Goal: Task Accomplishment & Management: Complete application form

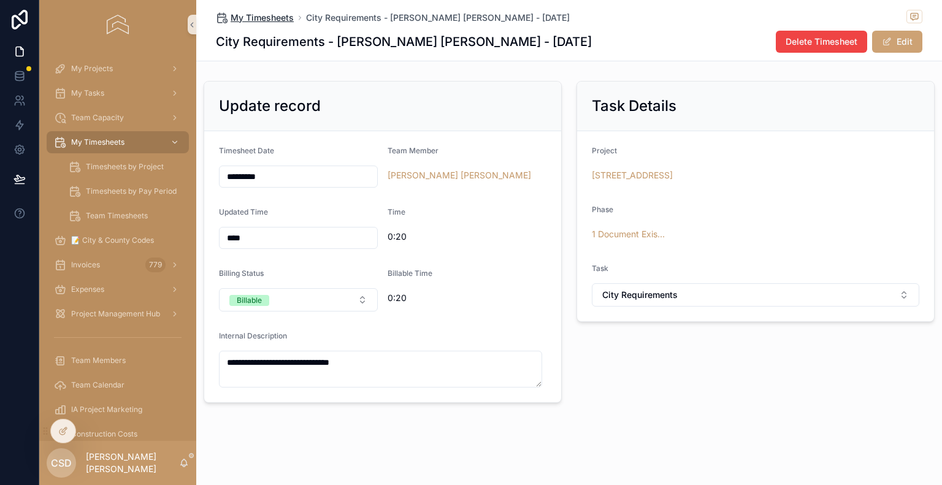
click at [279, 14] on span "My Timesheets" at bounding box center [261, 18] width 63 height 12
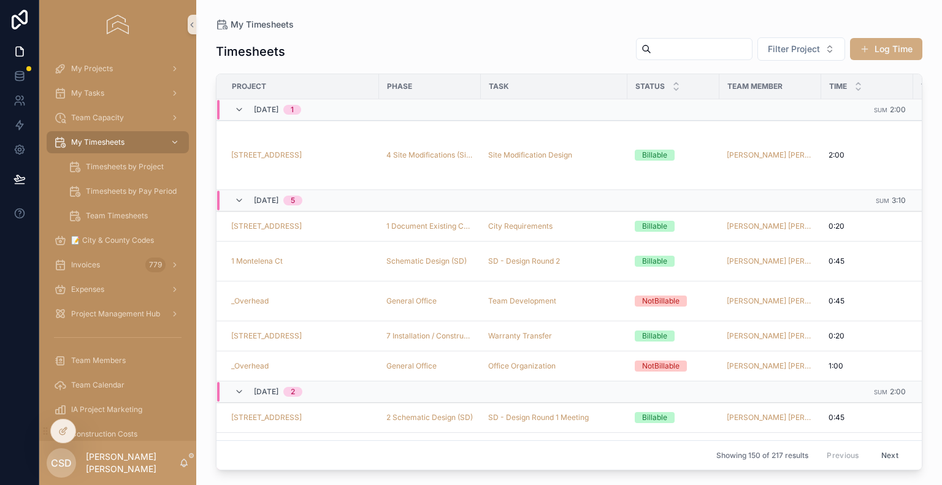
click at [869, 48] on button "Log Time" at bounding box center [886, 49] width 72 height 22
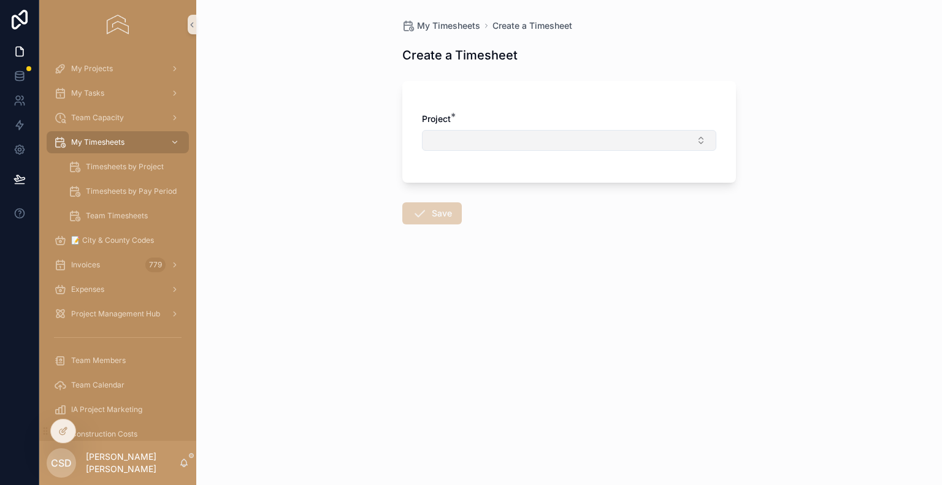
click at [528, 140] on button "Select Button" at bounding box center [569, 140] width 294 height 21
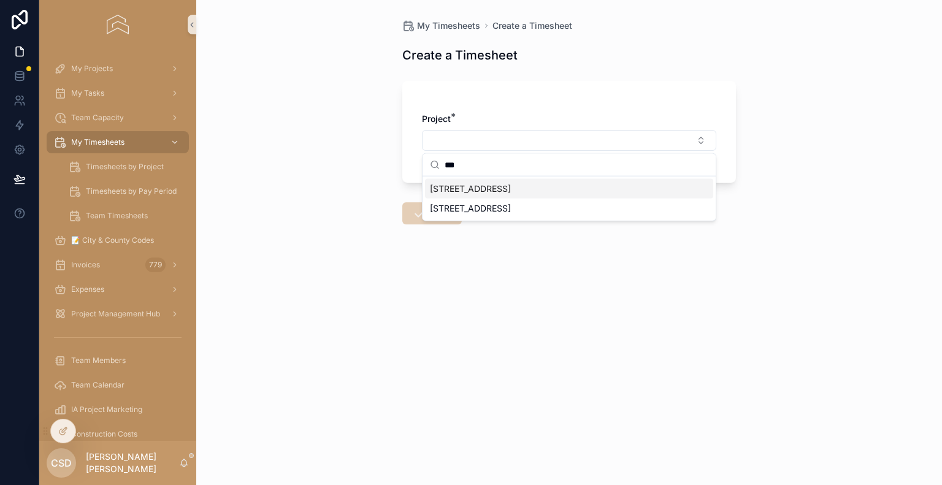
type input "***"
click at [503, 183] on div "[STREET_ADDRESS]" at bounding box center [569, 189] width 288 height 20
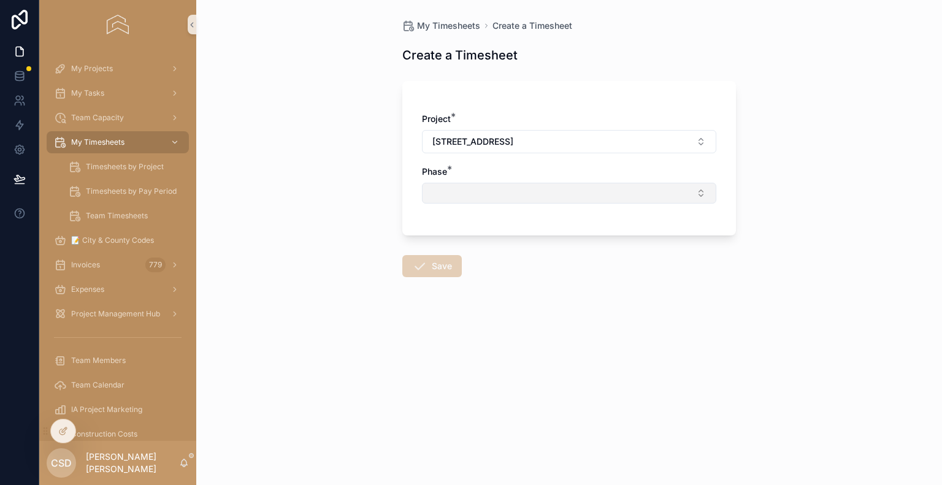
click at [465, 192] on button "Select Button" at bounding box center [569, 193] width 294 height 21
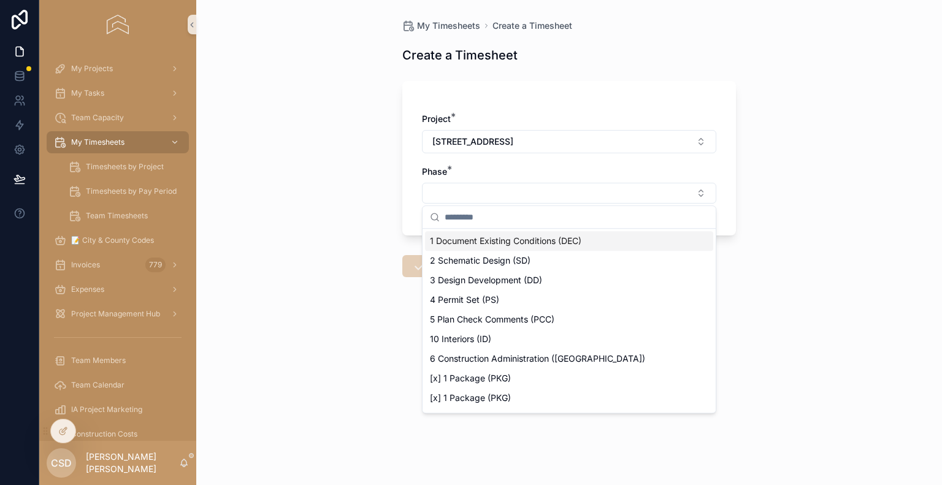
click at [473, 240] on span "1 Document Existing Conditions (DEC)" at bounding box center [505, 241] width 151 height 12
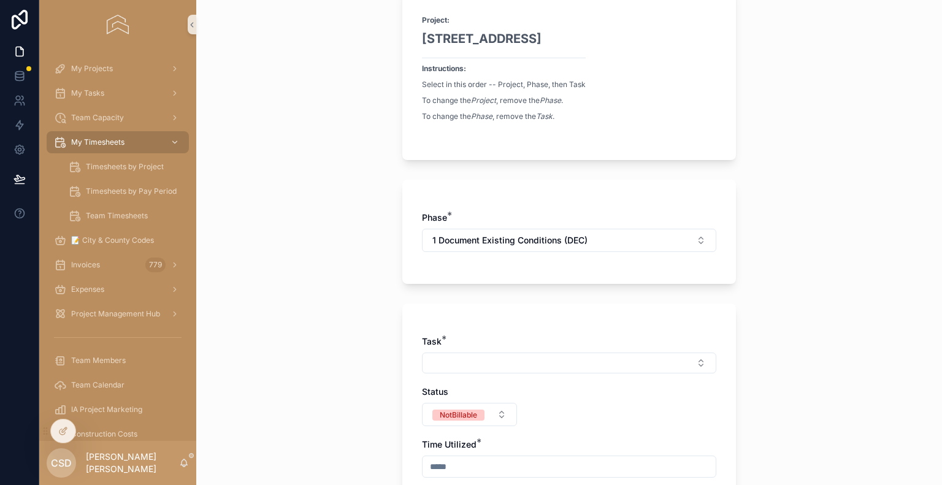
scroll to position [123, 0]
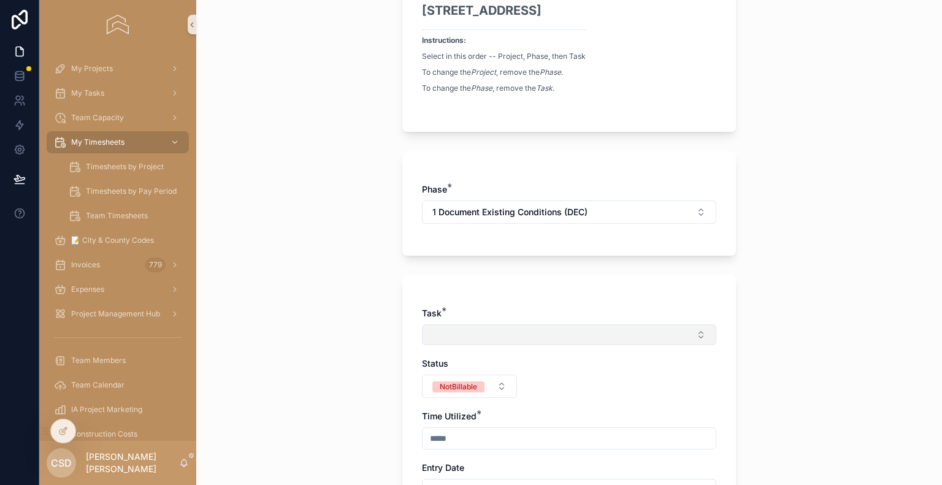
click at [459, 330] on button "Select Button" at bounding box center [569, 334] width 294 height 21
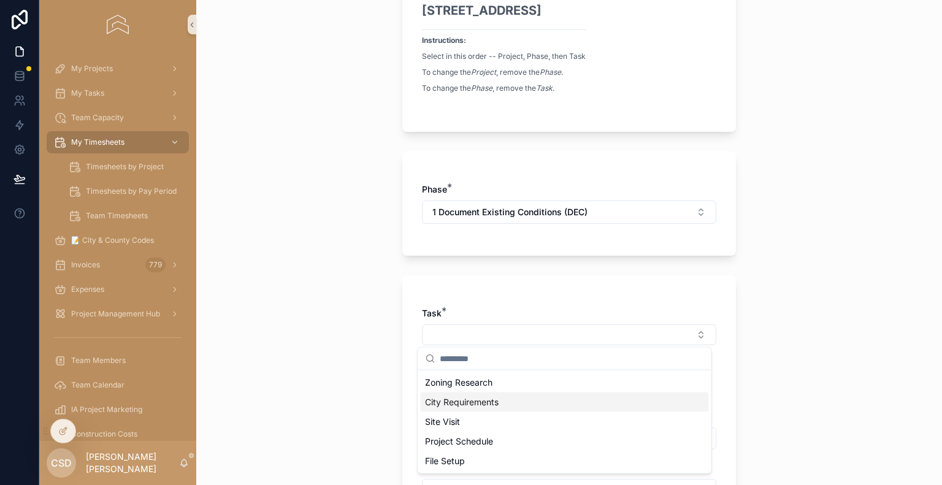
click at [472, 399] on span "City Requirements" at bounding box center [462, 402] width 74 height 12
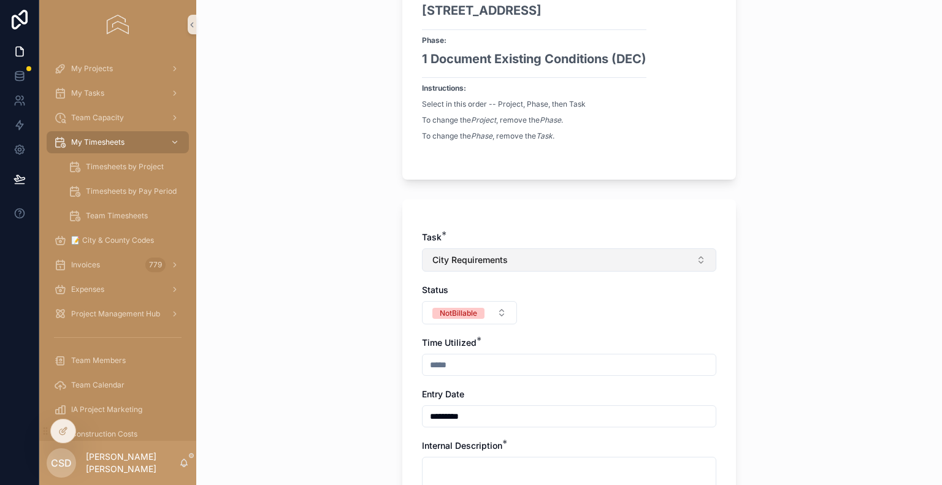
click at [488, 260] on span "City Requirements" at bounding box center [469, 260] width 75 height 12
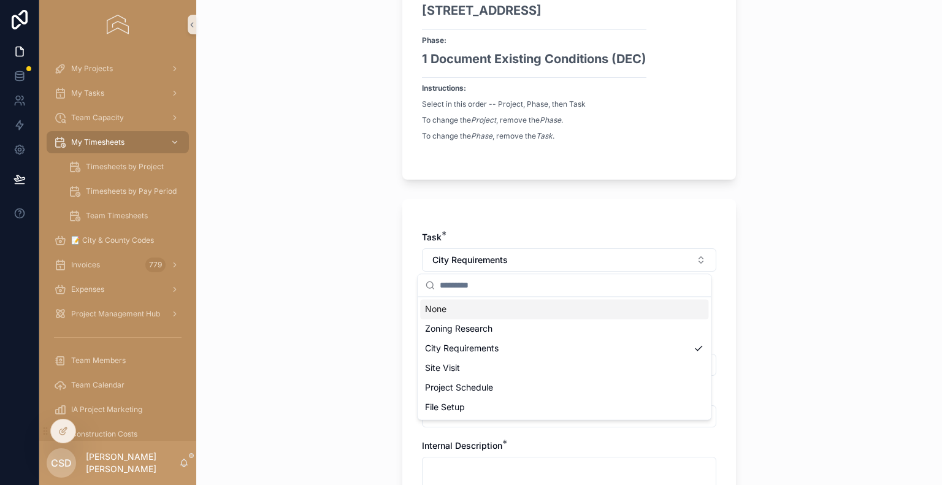
click at [715, 272] on div "Task * City Requirements Status NotBillable Time Utilized * Entry Date ********…" at bounding box center [568, 362] width 333 height 326
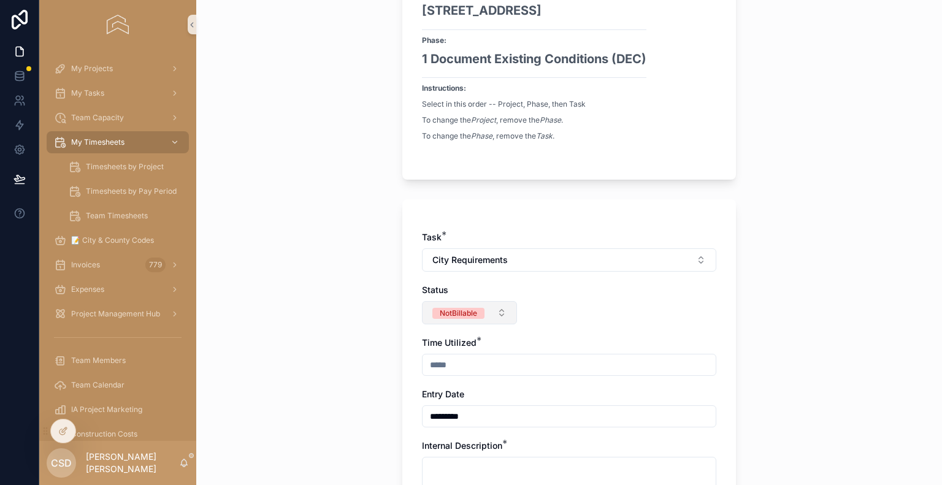
click at [497, 312] on button "NotBillable" at bounding box center [469, 312] width 95 height 23
click at [440, 379] on div "Billable" at bounding box center [464, 379] width 147 height 18
click at [448, 363] on input "scrollable content" at bounding box center [568, 364] width 293 height 17
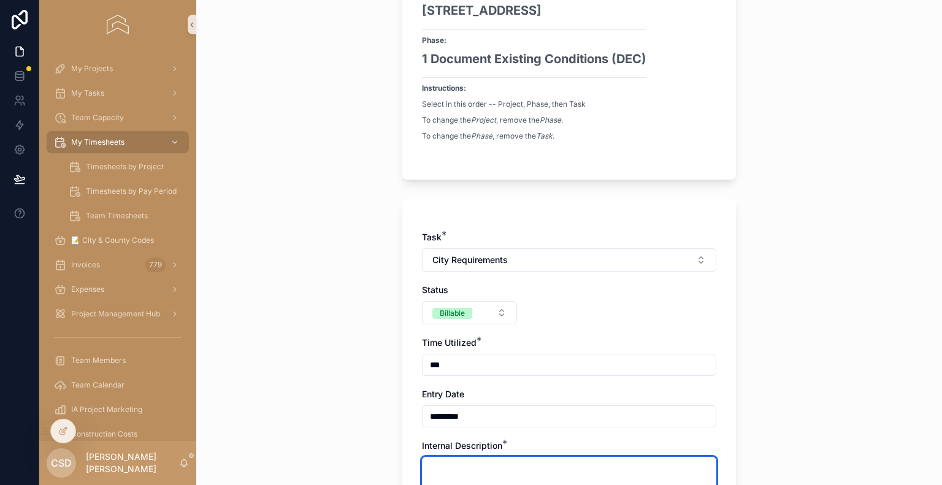
type input "****"
click at [440, 468] on textarea "scrollable content" at bounding box center [569, 475] width 294 height 37
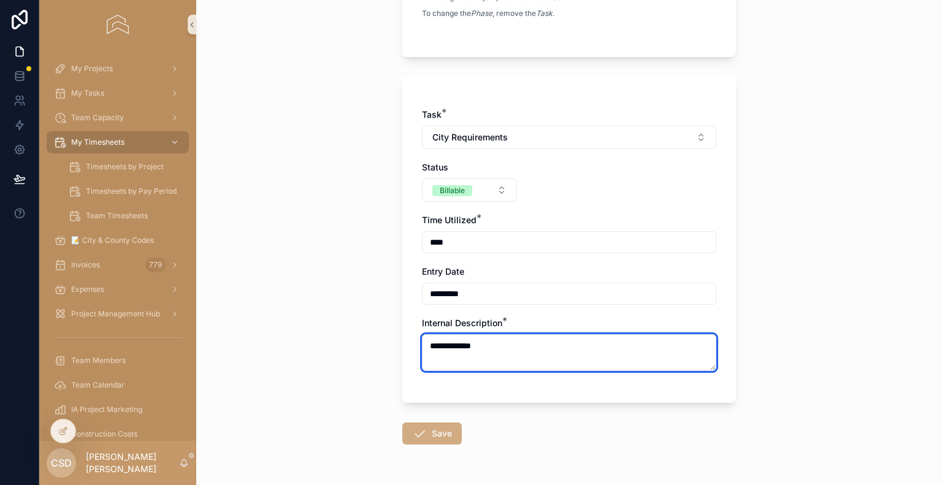
type textarea "**********"
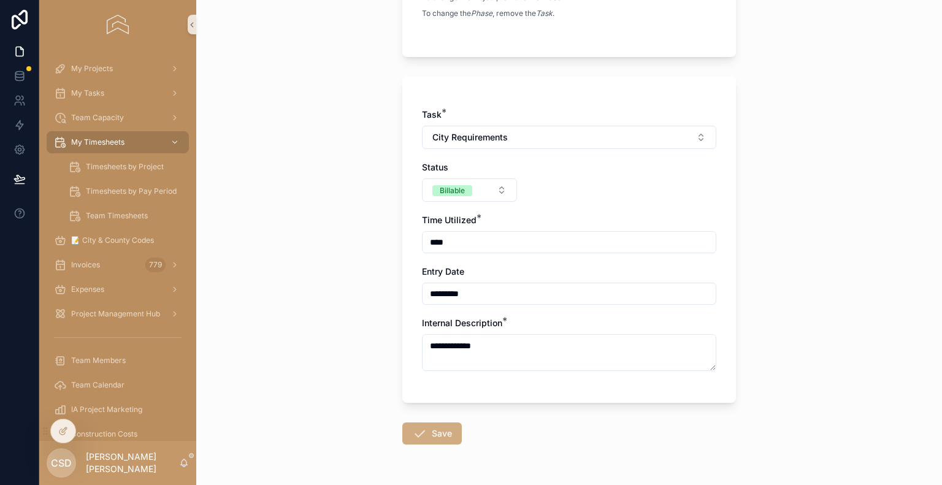
click at [423, 433] on button "Save" at bounding box center [431, 433] width 59 height 22
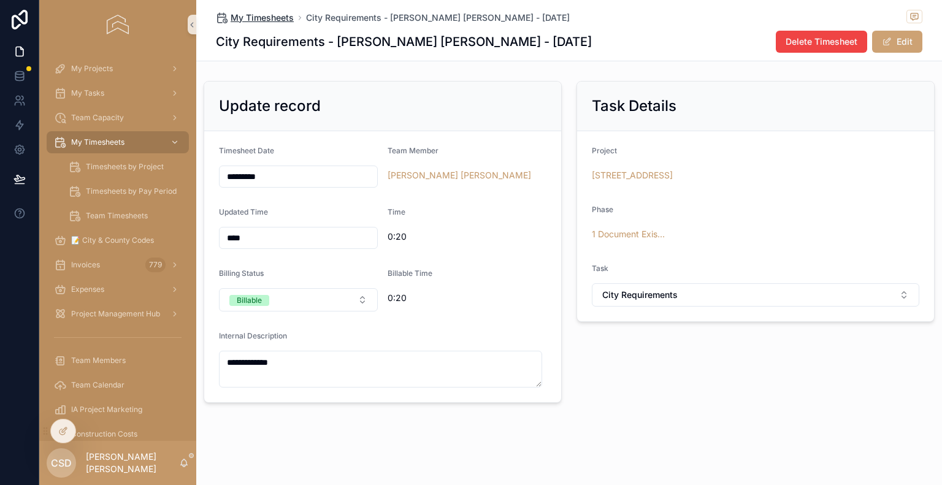
click at [246, 17] on span "My Timesheets" at bounding box center [261, 18] width 63 height 12
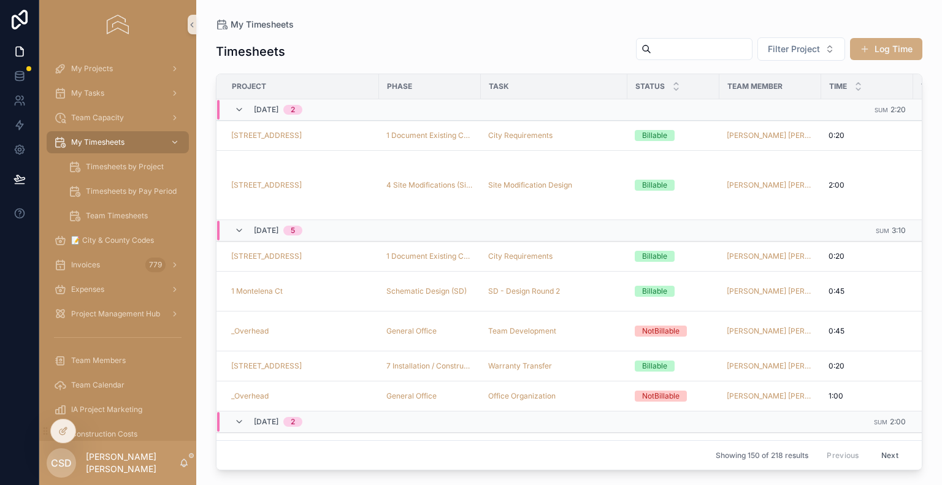
click at [904, 45] on button "Log Time" at bounding box center [886, 49] width 72 height 22
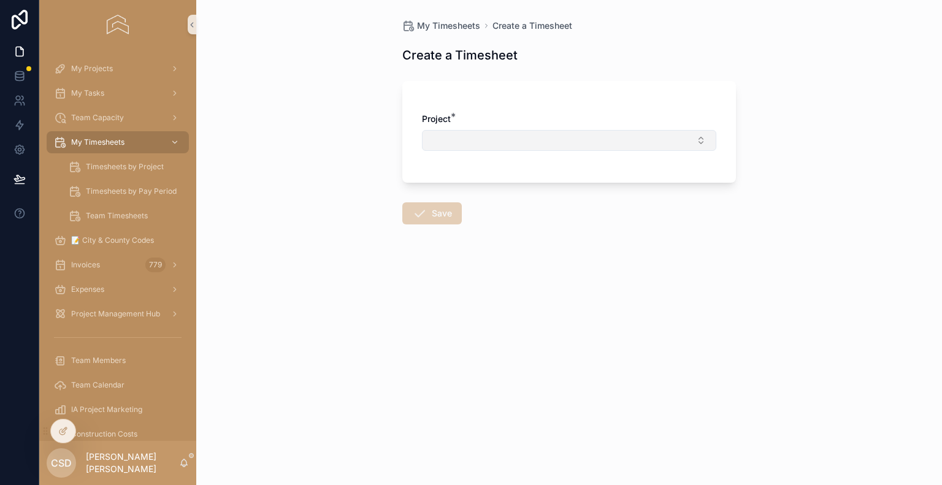
click at [483, 137] on button "Select Button" at bounding box center [569, 140] width 294 height 21
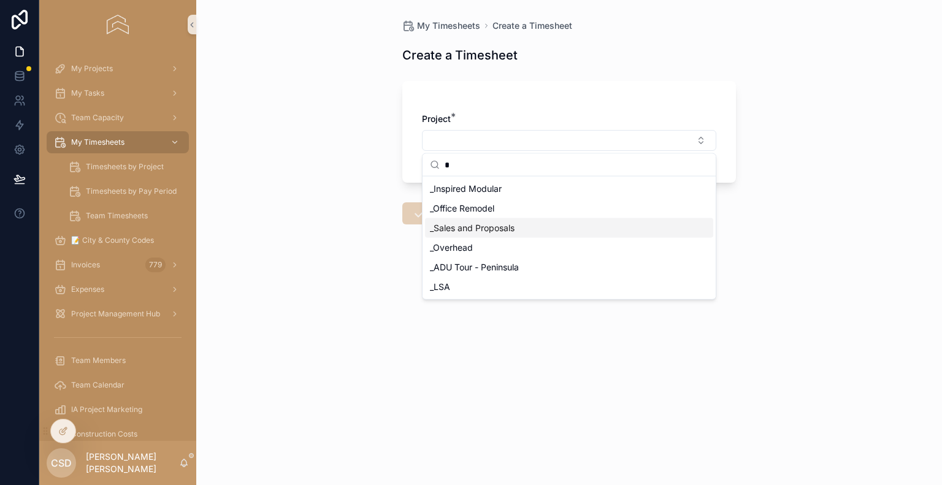
type input "*"
click at [468, 230] on span "_Sales and Proposals" at bounding box center [472, 228] width 85 height 12
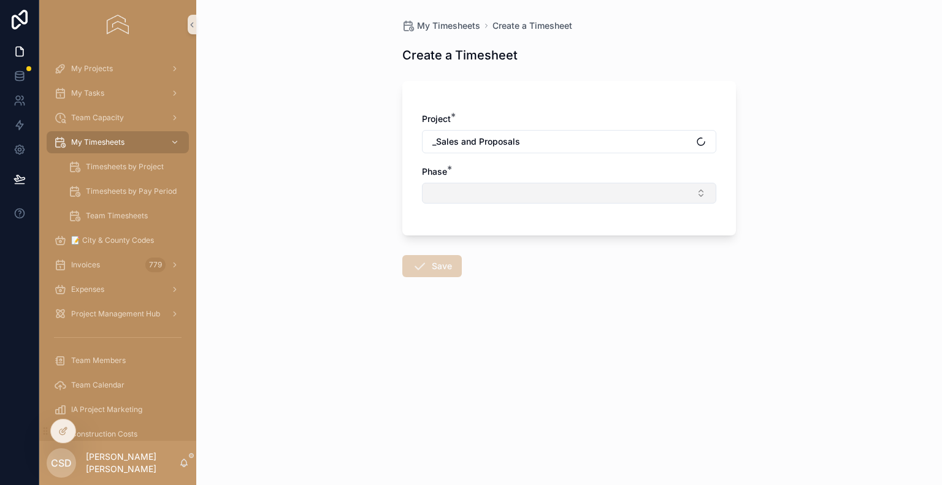
click at [462, 198] on button "Select Button" at bounding box center [569, 193] width 294 height 21
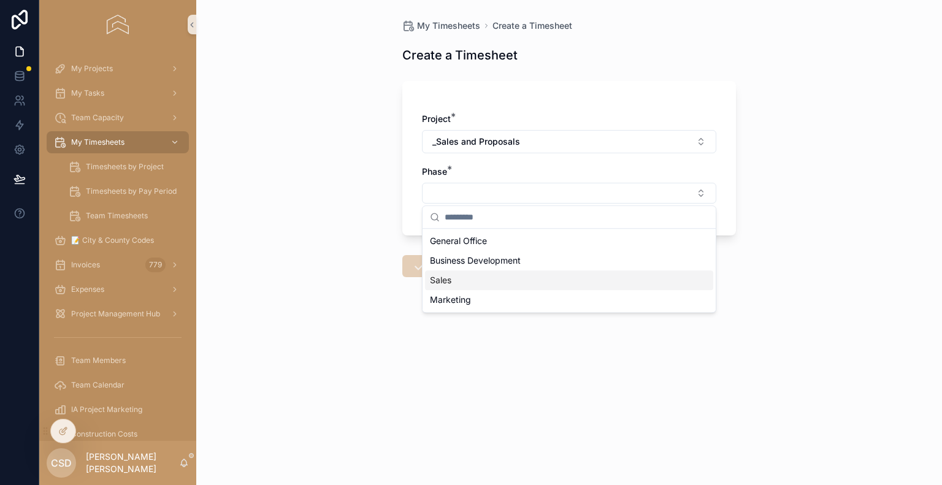
click at [458, 282] on div "Sales" at bounding box center [569, 280] width 288 height 20
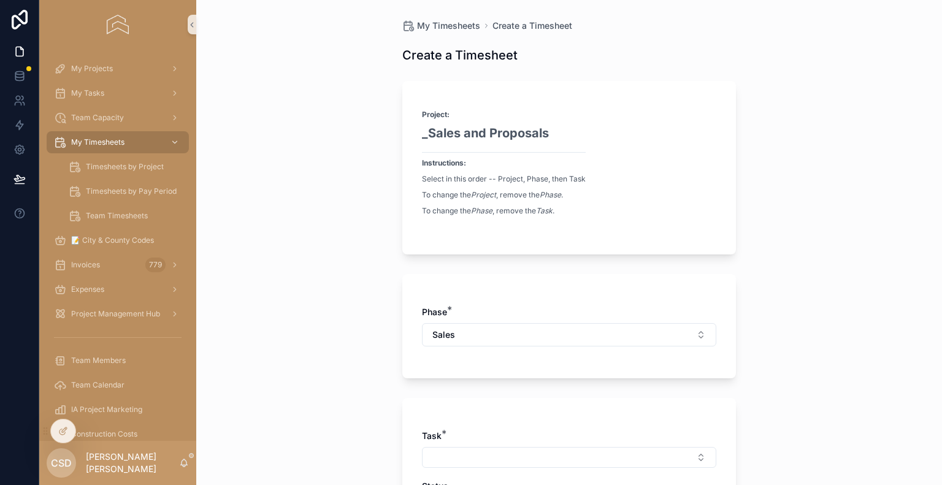
scroll to position [123, 0]
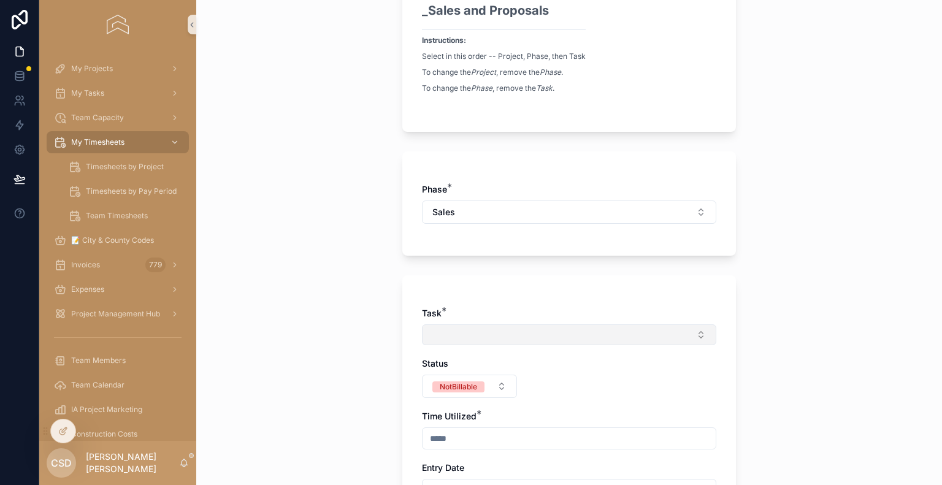
click at [452, 333] on button "Select Button" at bounding box center [569, 334] width 294 height 21
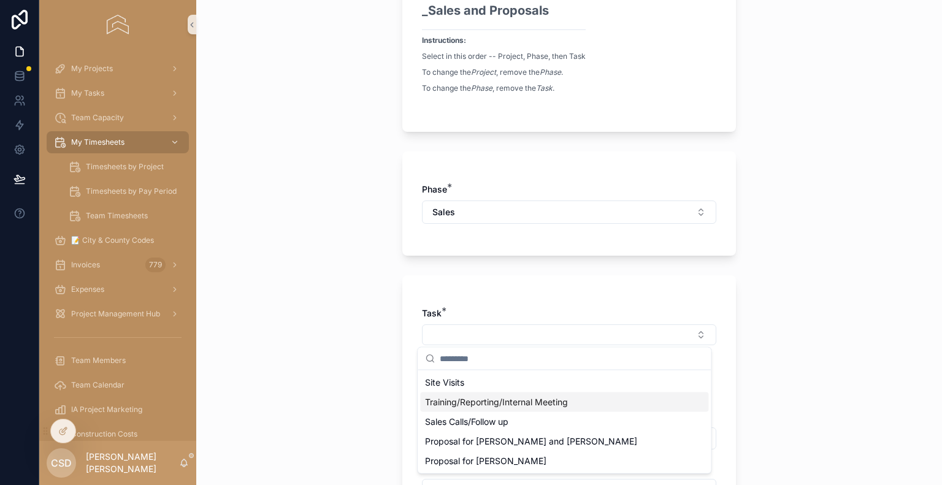
click at [460, 404] on span "Training/Reporting/Internal Meeting" at bounding box center [496, 402] width 143 height 12
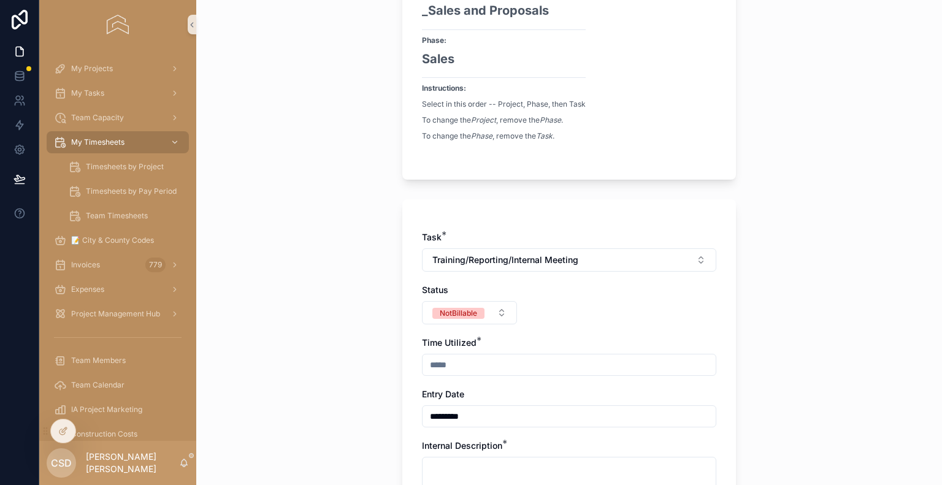
click at [451, 359] on input "scrollable content" at bounding box center [568, 364] width 293 height 17
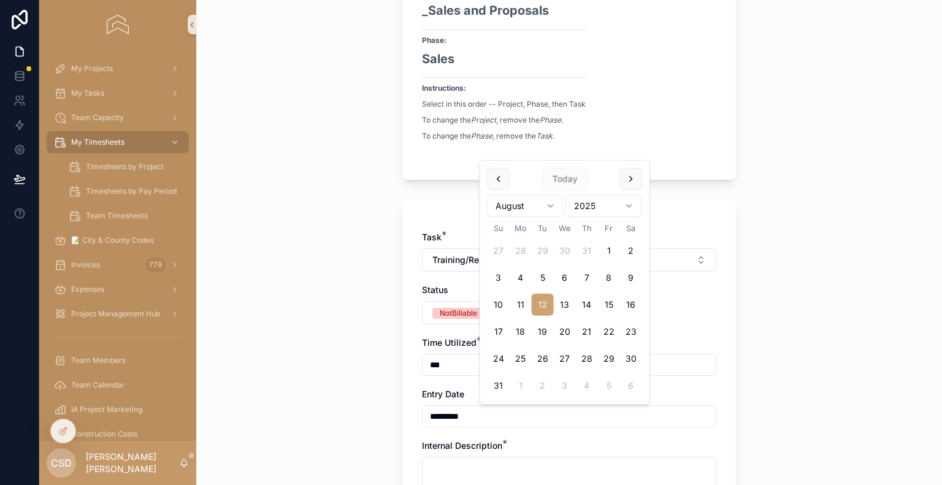
type input "****"
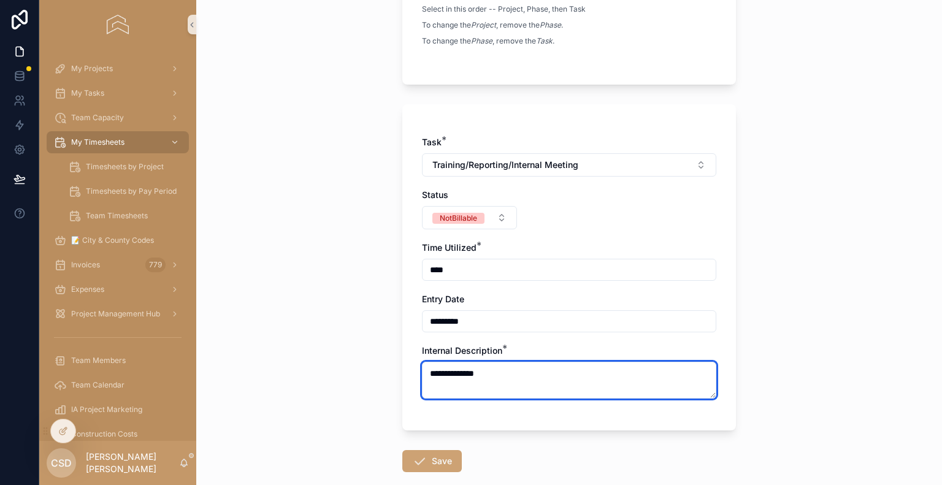
scroll to position [245, 0]
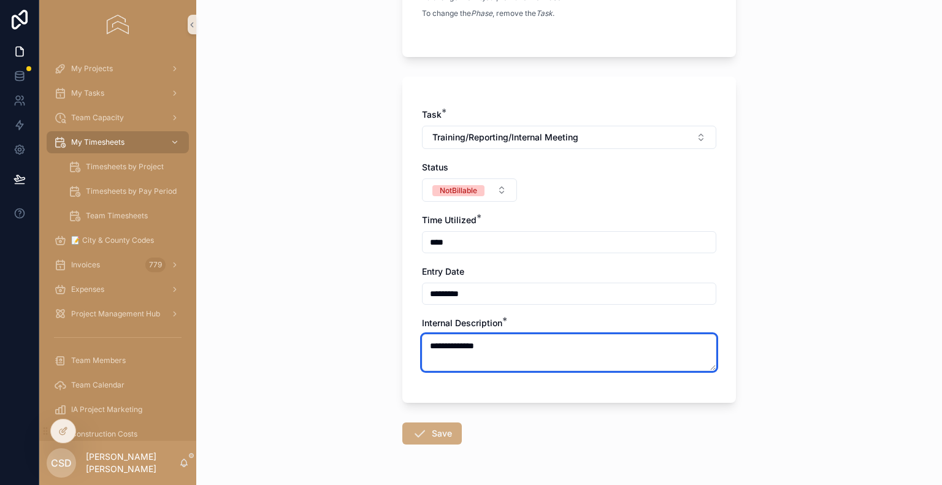
type textarea "**********"
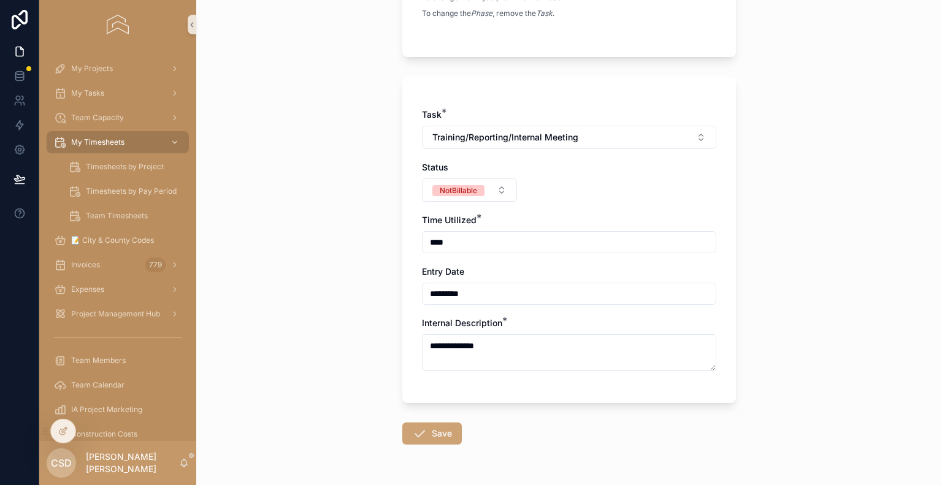
click at [430, 433] on button "Save" at bounding box center [431, 433] width 59 height 22
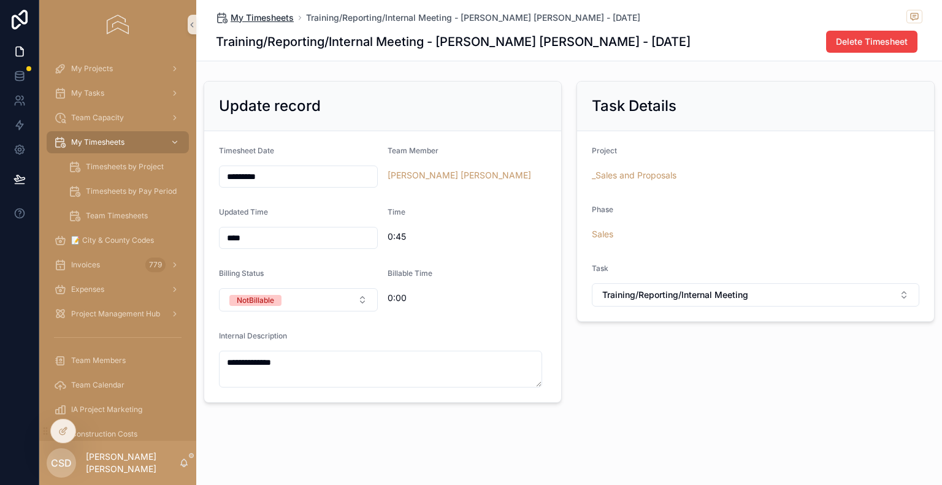
click at [265, 17] on span "My Timesheets" at bounding box center [261, 18] width 63 height 12
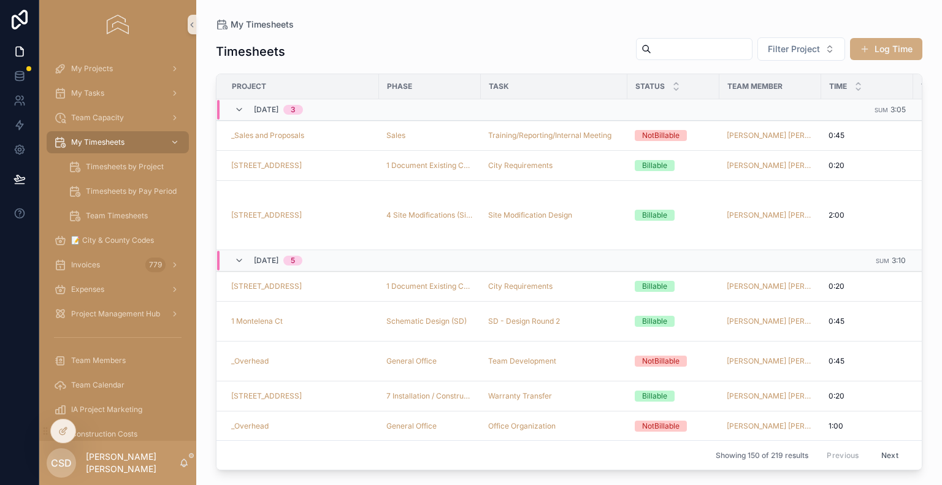
click at [901, 46] on button "Log Time" at bounding box center [886, 49] width 72 height 22
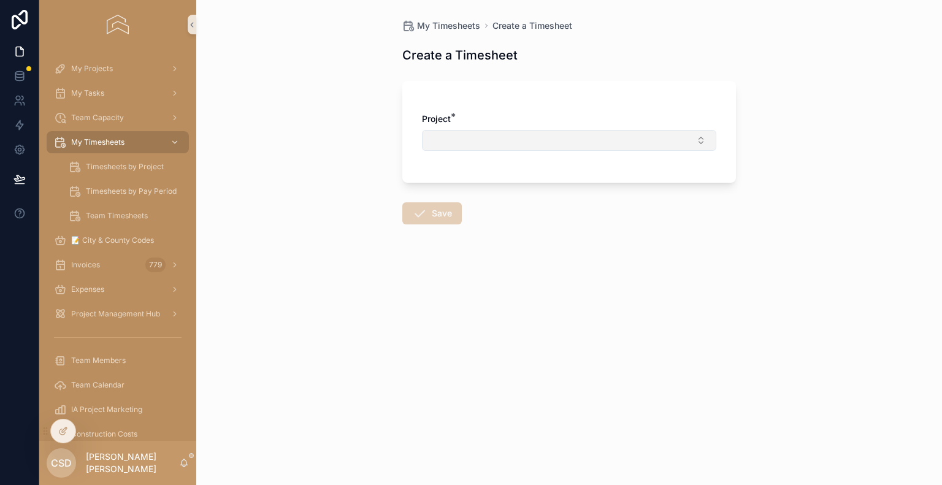
click at [506, 145] on button "Select Button" at bounding box center [569, 140] width 294 height 21
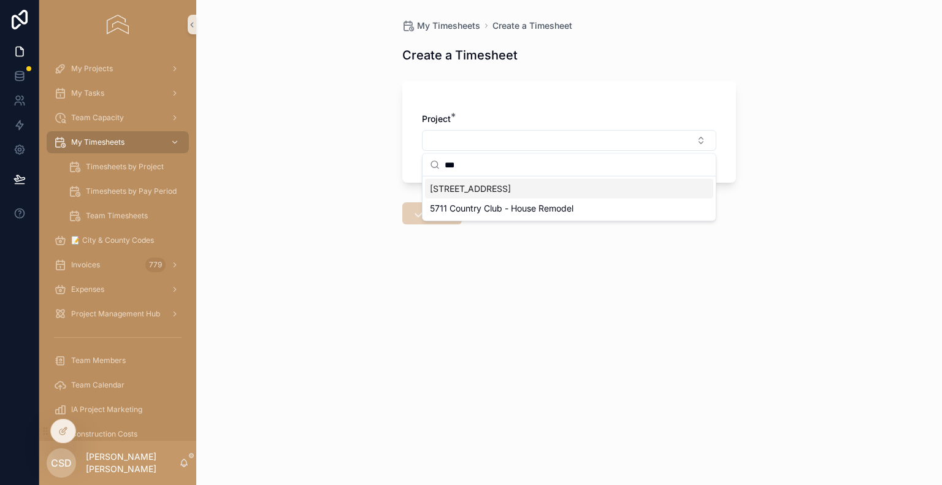
type input "***"
click at [486, 192] on div "[STREET_ADDRESS]" at bounding box center [569, 189] width 288 height 20
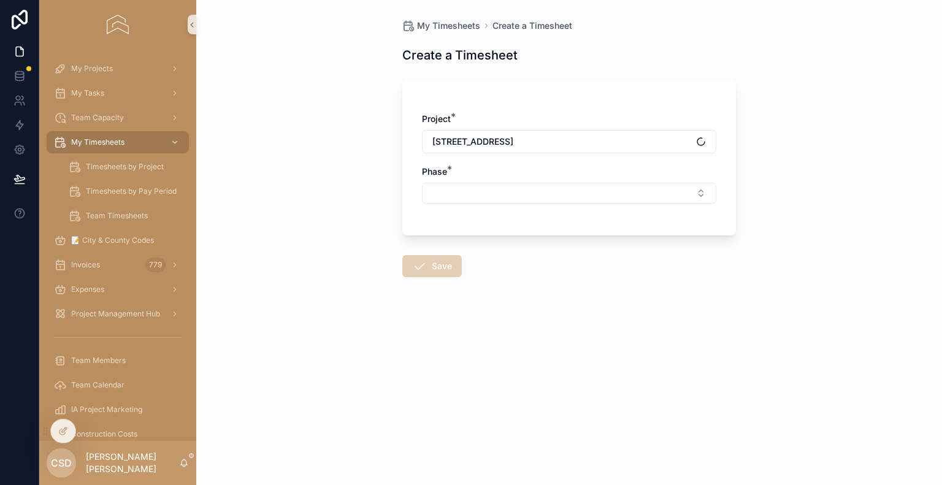
click at [468, 179] on div "Phase *" at bounding box center [569, 185] width 294 height 38
click at [471, 191] on button "Select Button" at bounding box center [569, 193] width 294 height 21
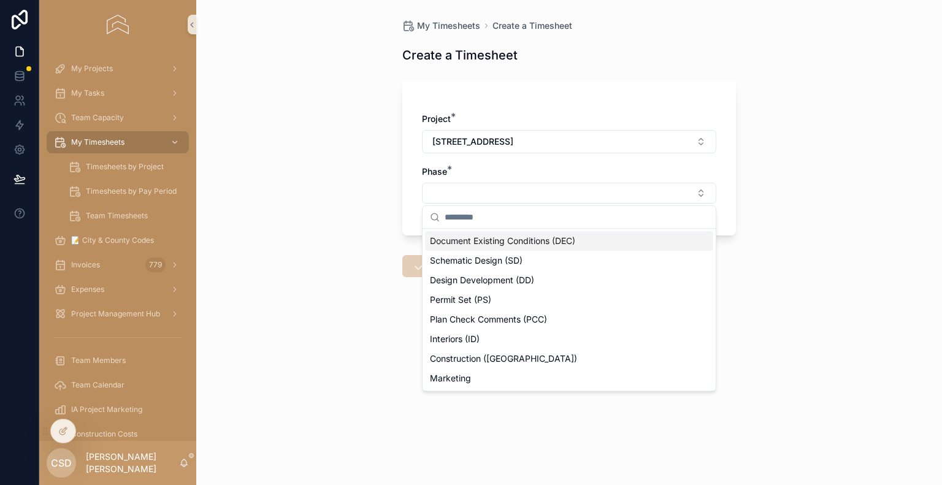
click at [490, 238] on span "Document Existing Conditions (DEC)" at bounding box center [502, 241] width 145 height 12
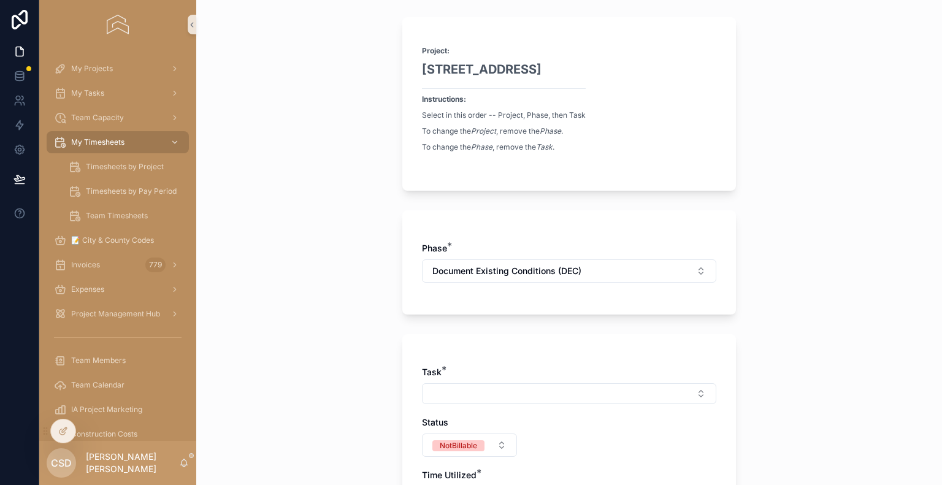
scroll to position [123, 0]
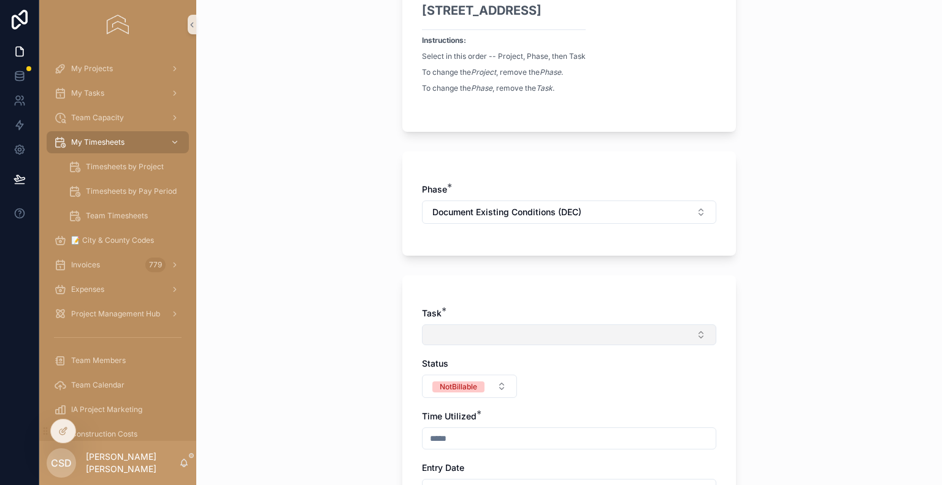
click at [422, 333] on button "Select Button" at bounding box center [569, 334] width 294 height 21
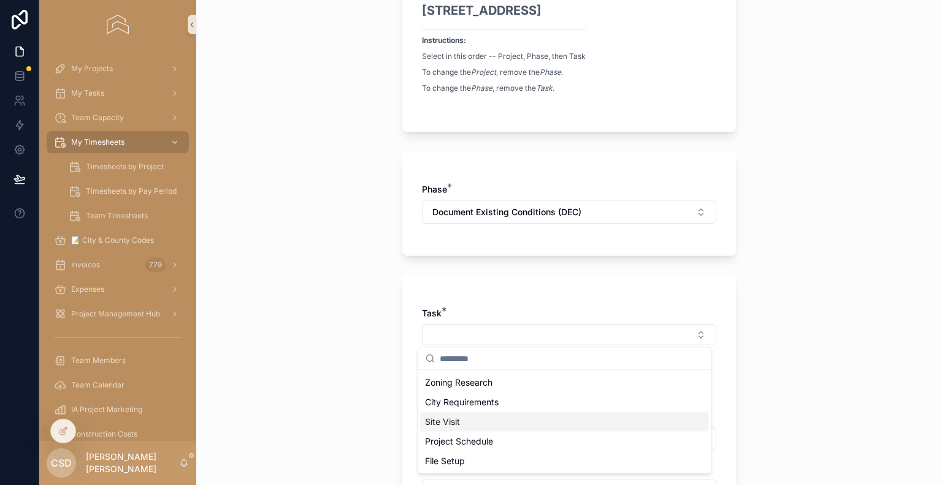
click at [454, 423] on span "Site Visit" at bounding box center [442, 422] width 35 height 12
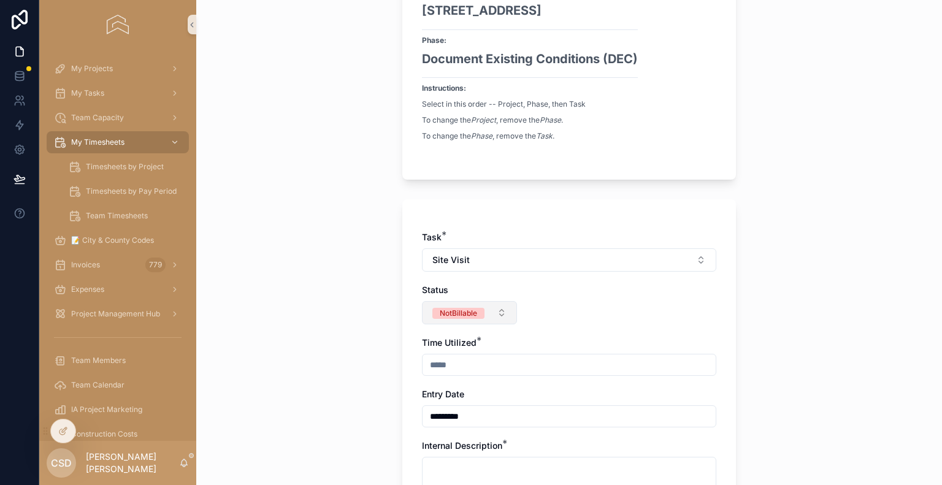
click at [441, 312] on div "NotBillable" at bounding box center [458, 313] width 37 height 11
click at [424, 379] on div "Billable" at bounding box center [415, 379] width 25 height 11
click at [445, 363] on input "scrollable content" at bounding box center [568, 364] width 293 height 17
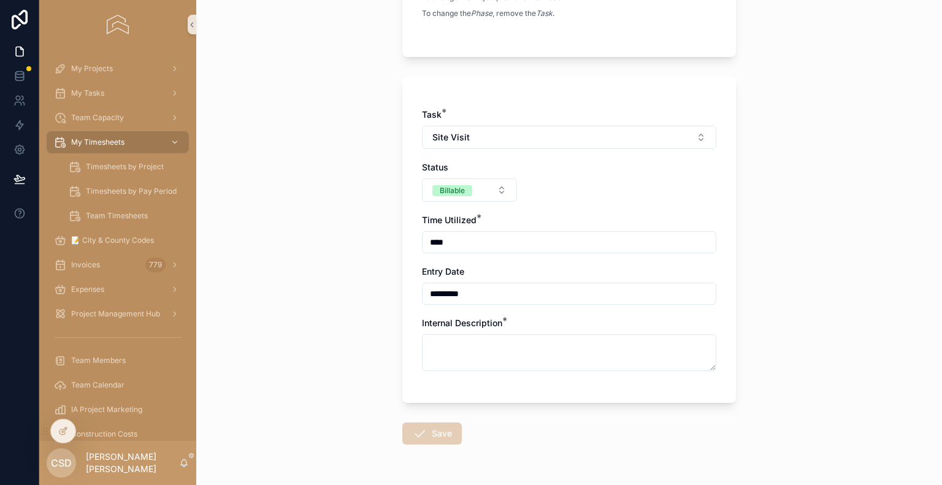
type input "****"
click at [465, 287] on input "*********" at bounding box center [568, 293] width 293 height 17
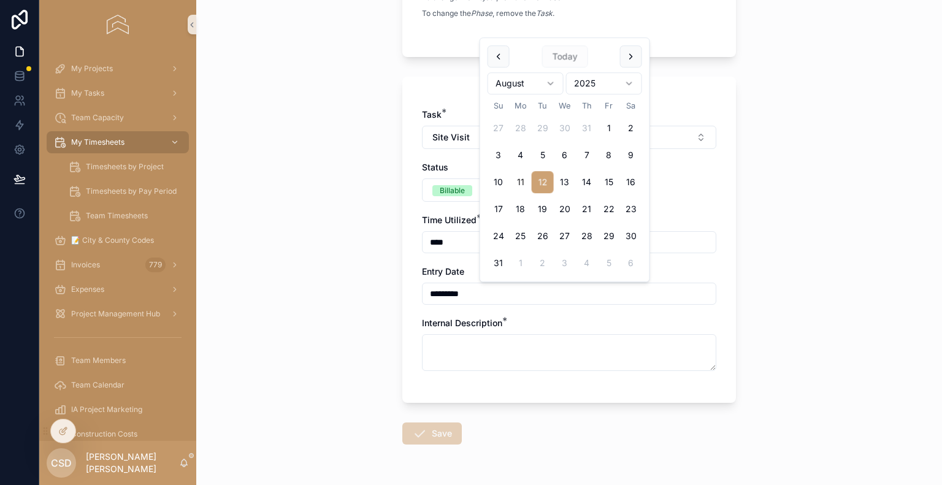
click at [524, 181] on button "11" at bounding box center [520, 182] width 22 height 22
type input "*********"
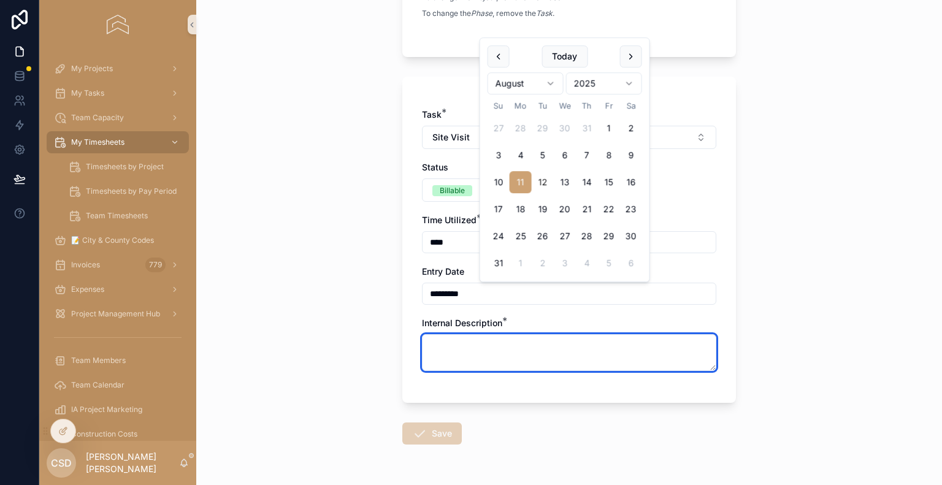
click at [468, 337] on textarea "scrollable content" at bounding box center [569, 352] width 294 height 37
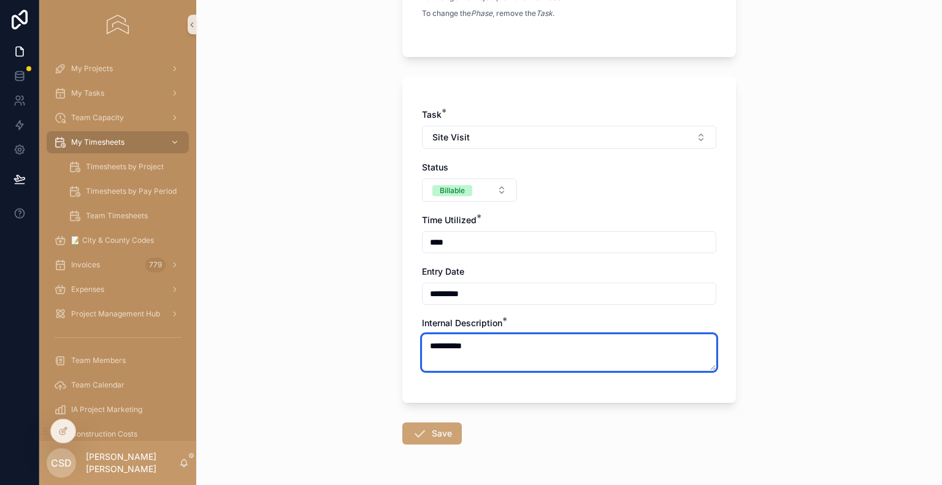
click at [424, 345] on textarea "**********" at bounding box center [569, 352] width 294 height 37
type textarea "**********"
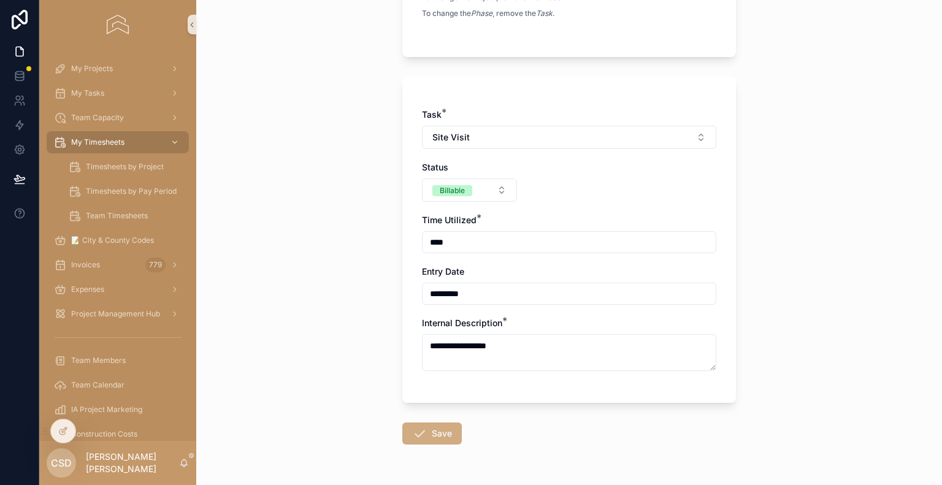
click at [438, 431] on button "Save" at bounding box center [431, 433] width 59 height 22
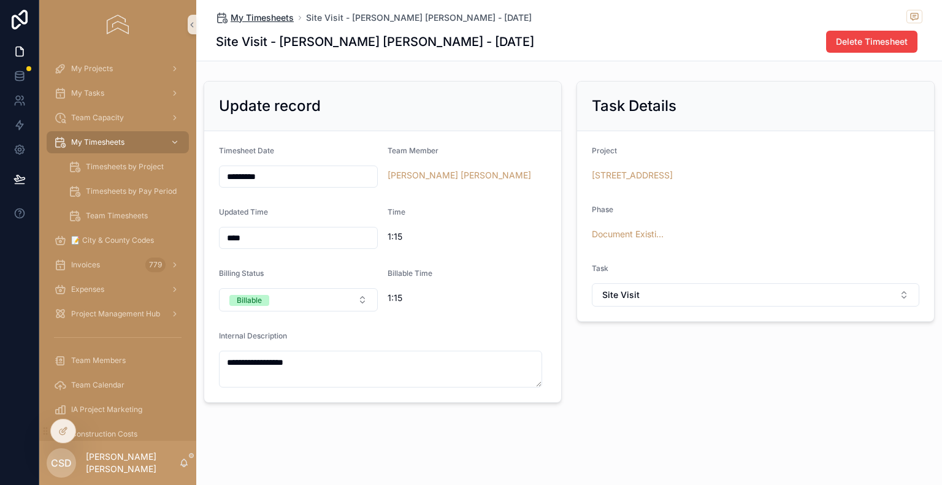
click at [253, 15] on span "My Timesheets" at bounding box center [261, 18] width 63 height 12
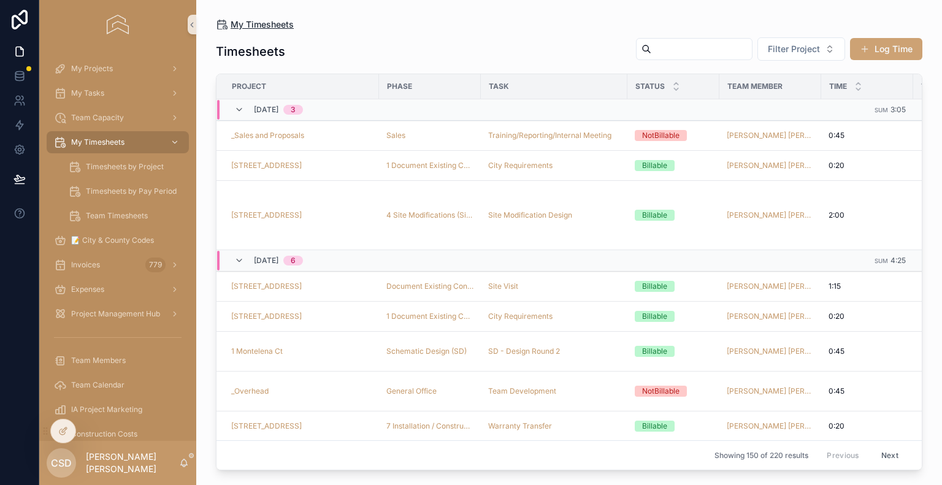
click at [273, 25] on span "My Timesheets" at bounding box center [261, 24] width 63 height 12
click at [264, 25] on span "My Timesheets" at bounding box center [261, 24] width 63 height 12
click at [889, 48] on button "Log Time" at bounding box center [886, 49] width 72 height 22
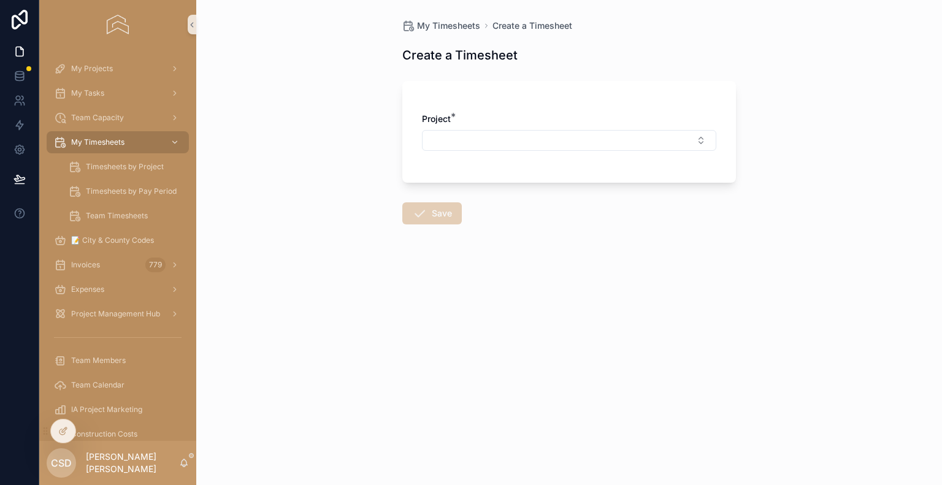
click at [507, 125] on div "Project *" at bounding box center [569, 132] width 294 height 38
click at [489, 145] on button "Select Button" at bounding box center [569, 140] width 294 height 21
type input "***"
click at [487, 186] on div "[STREET_ADDRESS]" at bounding box center [569, 189] width 288 height 20
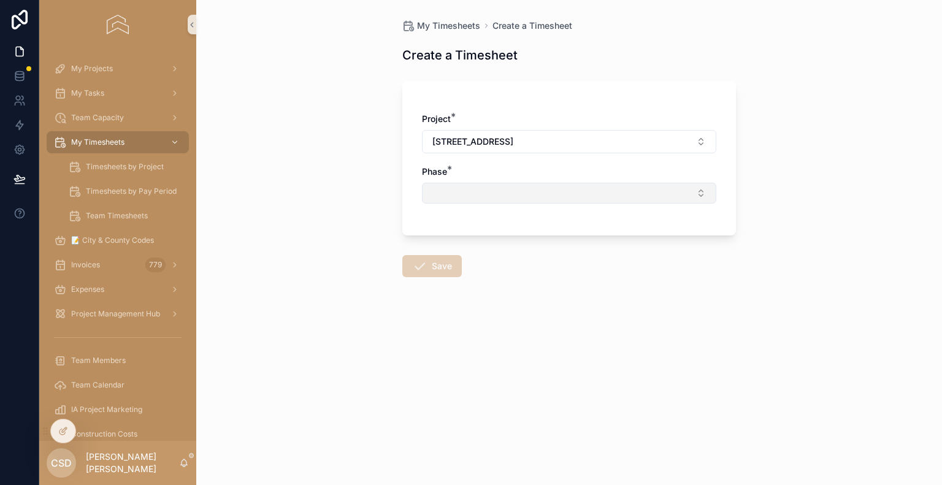
click at [487, 186] on button "Select Button" at bounding box center [569, 193] width 294 height 21
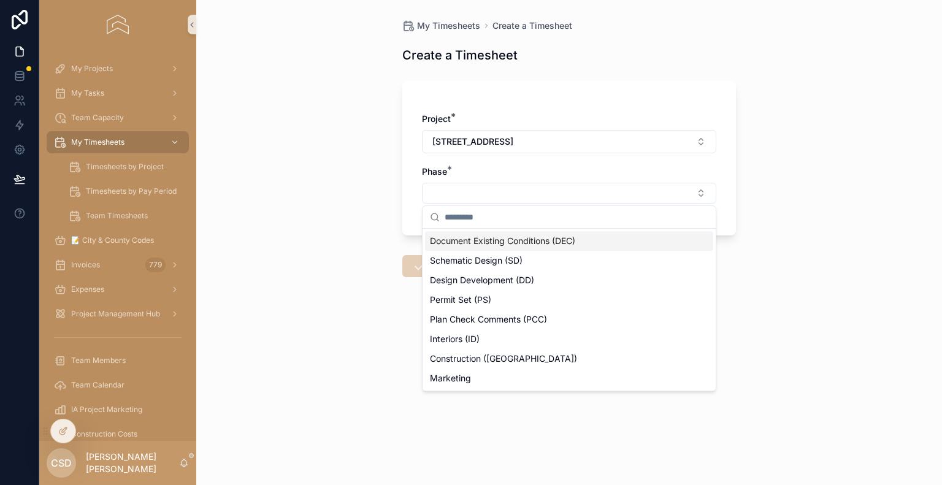
click at [479, 245] on span "Document Existing Conditions (DEC)" at bounding box center [502, 241] width 145 height 12
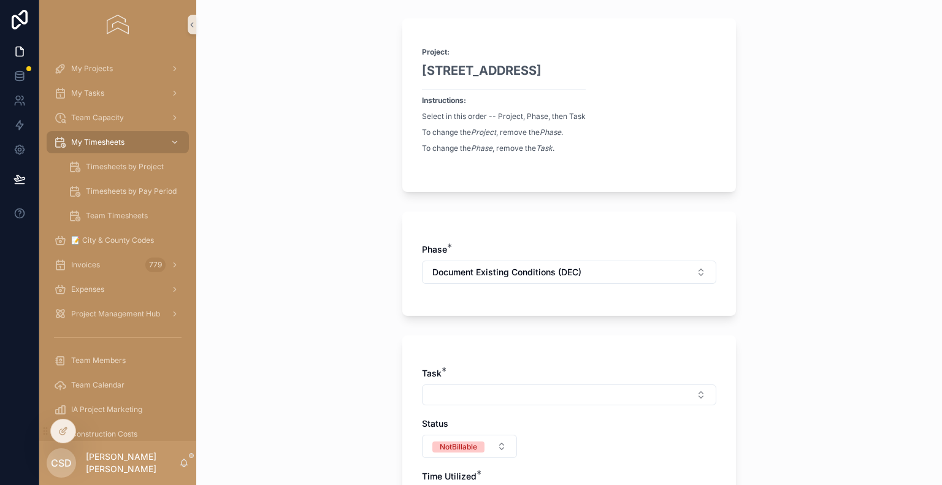
scroll to position [123, 0]
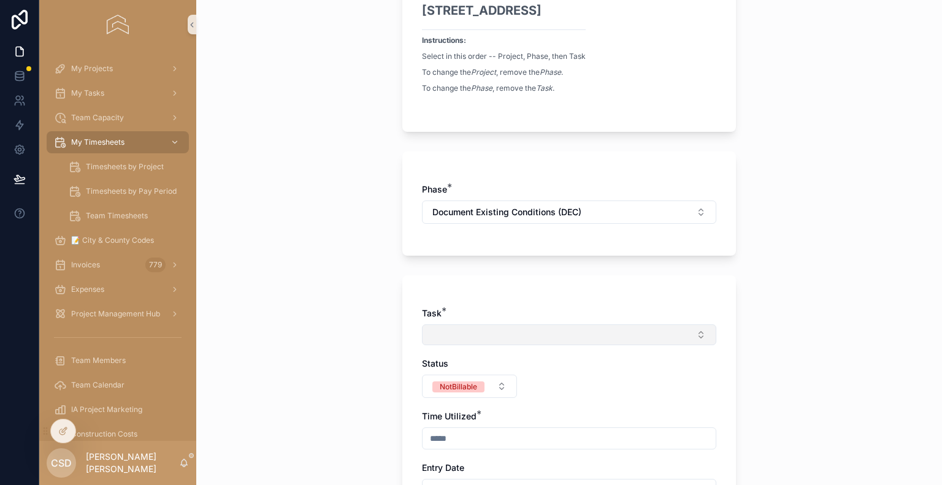
click at [462, 338] on button "Select Button" at bounding box center [569, 334] width 294 height 21
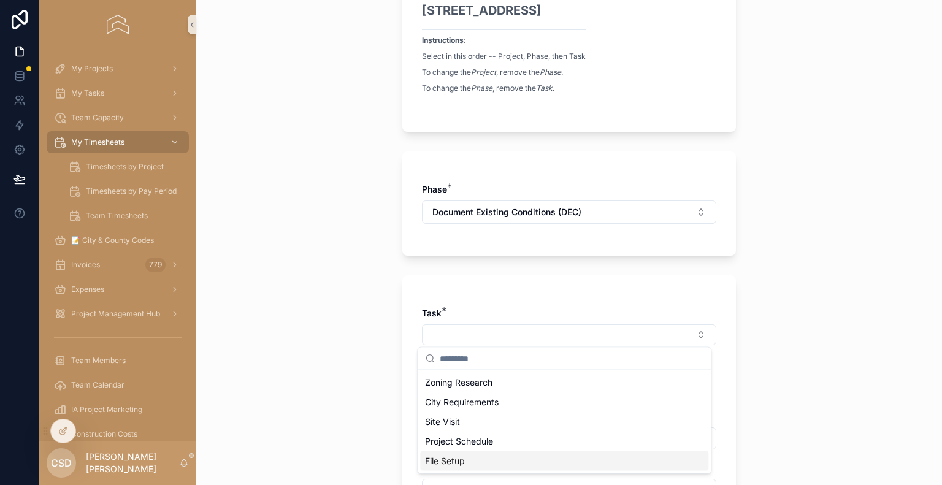
click at [453, 464] on span "File Setup" at bounding box center [445, 461] width 40 height 12
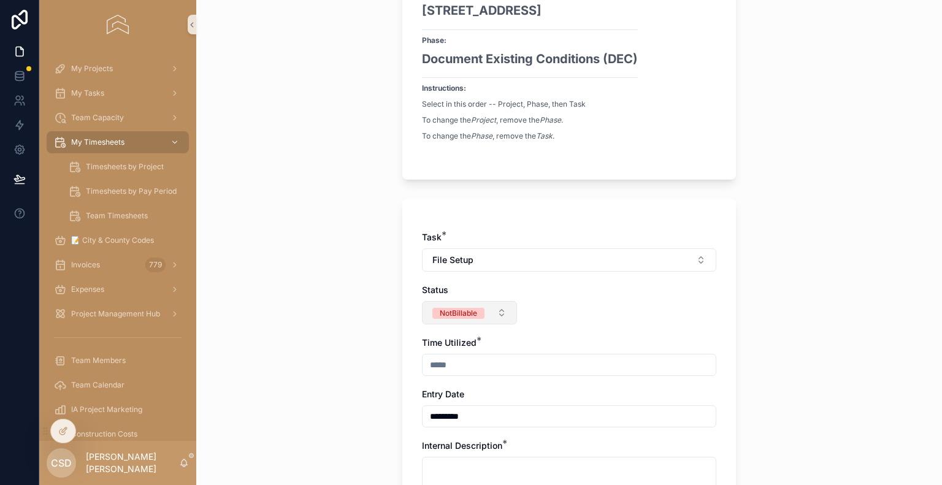
click at [449, 319] on button "NotBillable" at bounding box center [469, 312] width 95 height 23
click at [419, 379] on div "Billable" at bounding box center [415, 379] width 25 height 11
click at [433, 369] on input "scrollable content" at bounding box center [568, 364] width 293 height 17
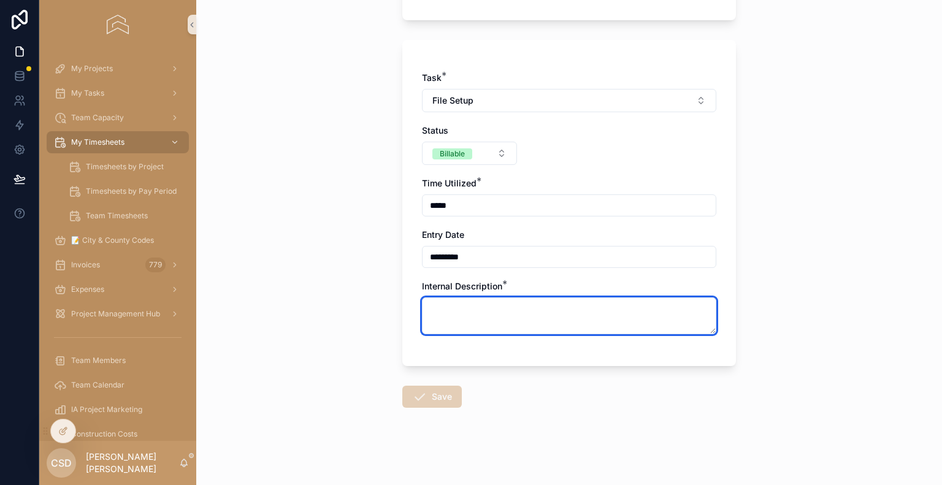
type input "****"
click at [433, 306] on textarea "scrollable content" at bounding box center [569, 315] width 294 height 37
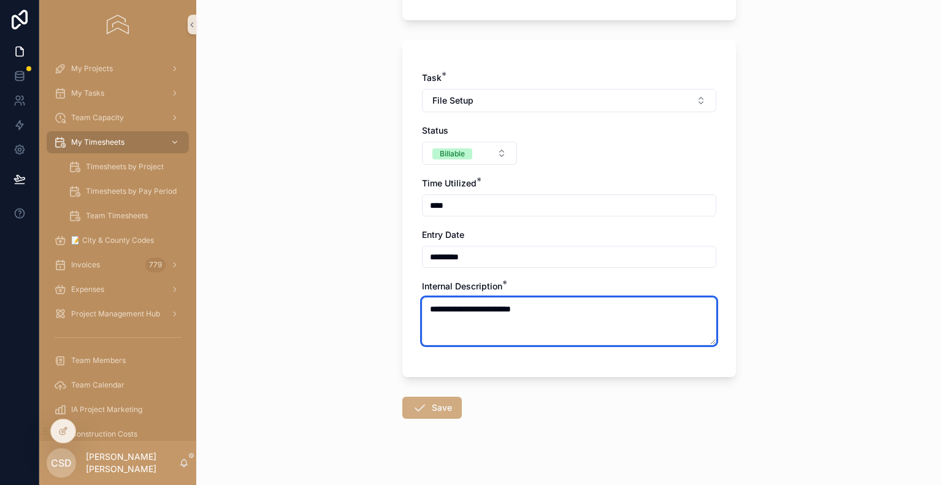
type textarea "**********"
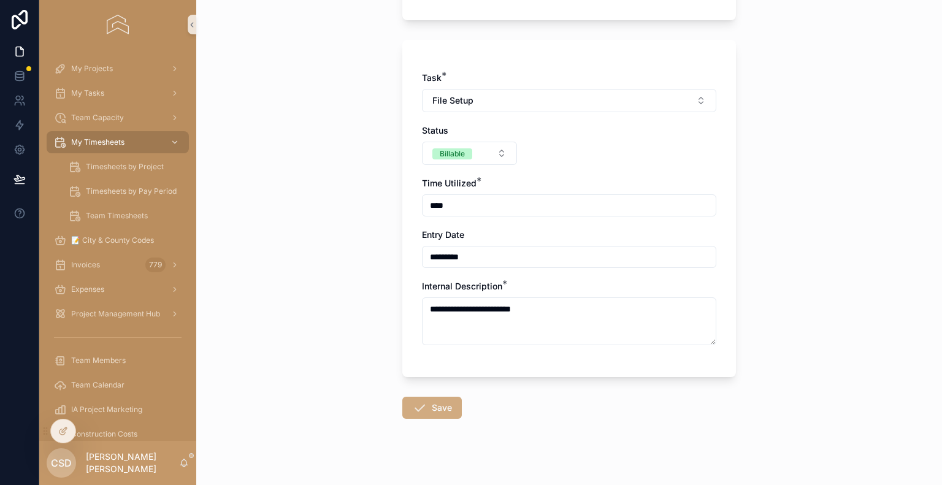
click at [423, 404] on button "Save" at bounding box center [431, 408] width 59 height 22
